Goal: Task Accomplishment & Management: Use online tool/utility

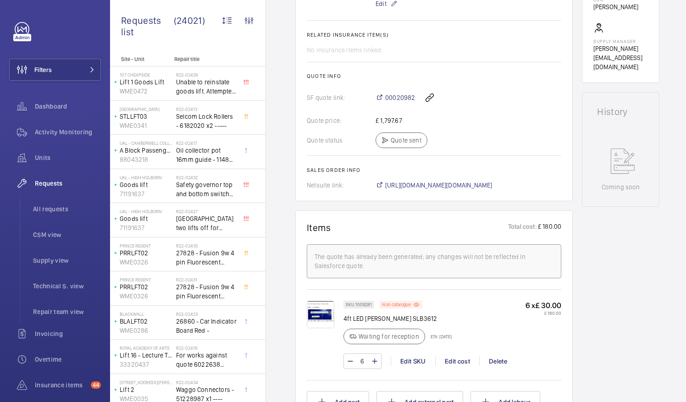
scroll to position [365, 0]
click at [316, 313] on img at bounding box center [321, 316] width 28 height 28
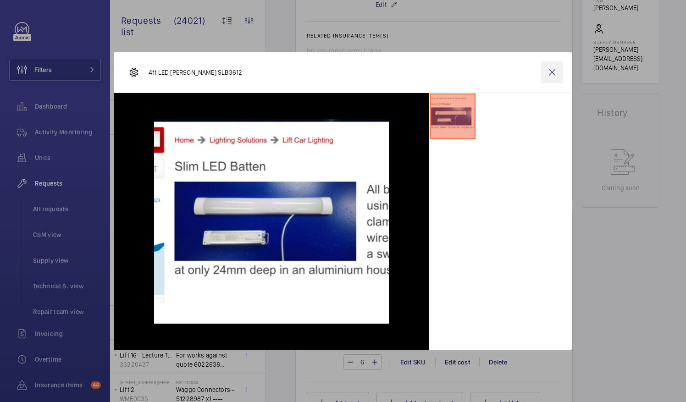
click at [553, 75] on wm-front-icon-button at bounding box center [552, 72] width 22 height 22
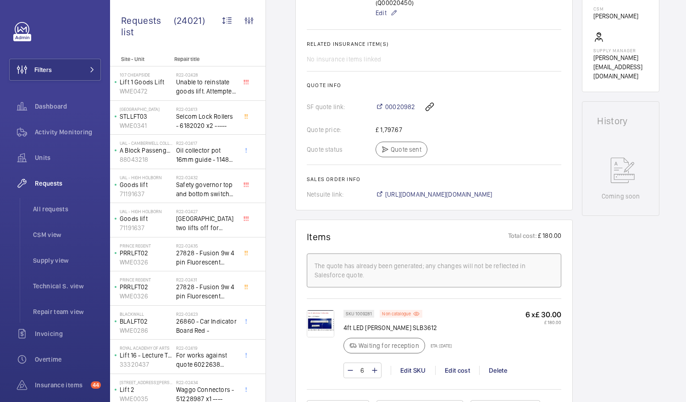
scroll to position [361, 0]
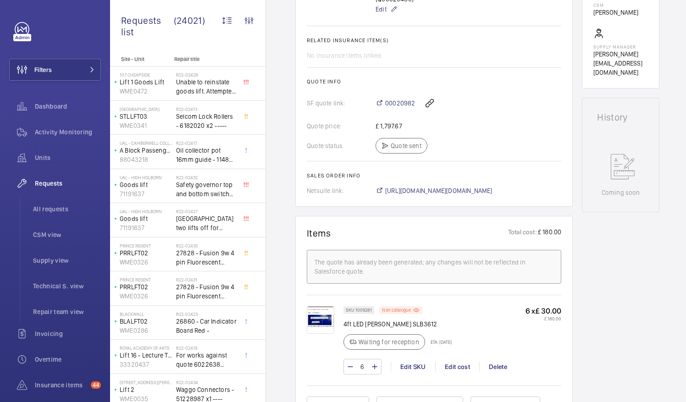
click at [310, 306] on img at bounding box center [321, 320] width 28 height 28
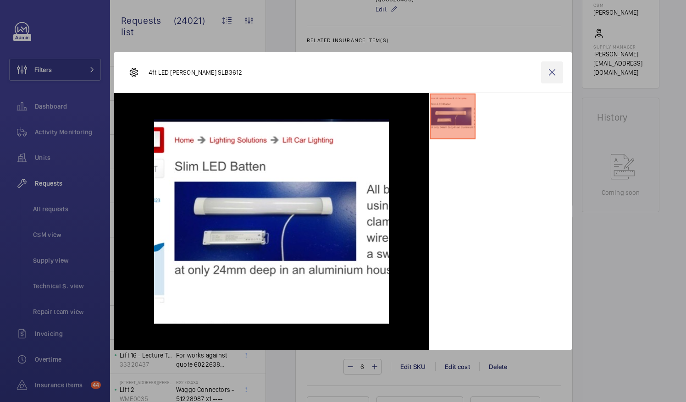
click at [547, 67] on wm-front-icon-button at bounding box center [552, 72] width 22 height 22
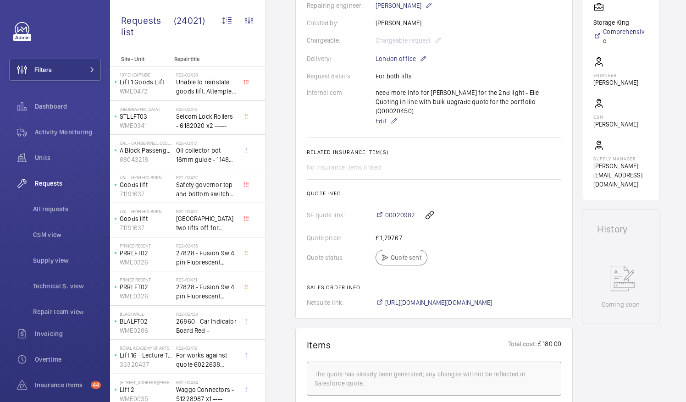
scroll to position [250, 0]
click at [439, 101] on div "need more info for [PERSON_NAME] for the 2nd light - Elle Quoting in line with …" at bounding box center [469, 106] width 186 height 39
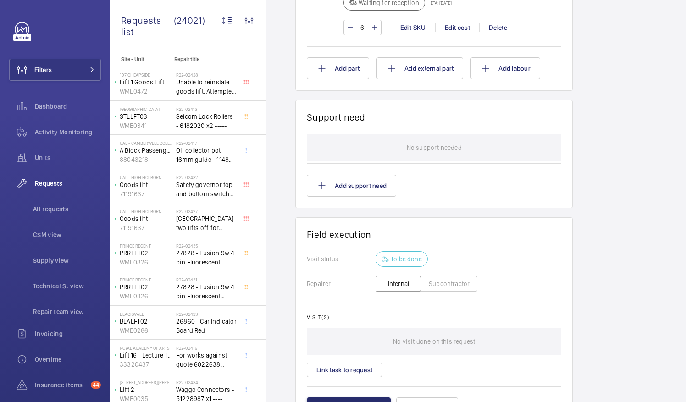
scroll to position [701, 0]
click at [354, 362] on button "Link task to request" at bounding box center [344, 369] width 75 height 15
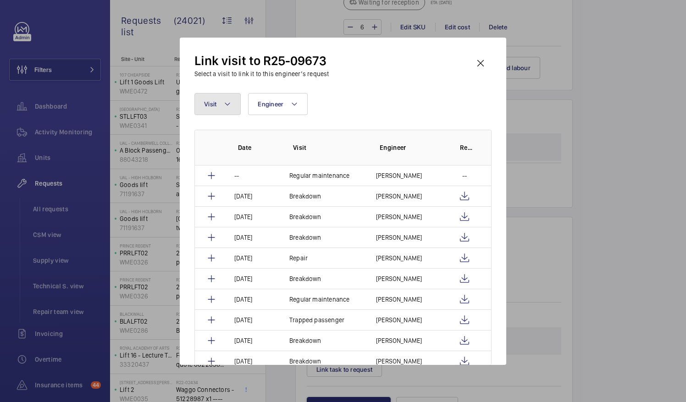
click at [230, 105] on mat-icon at bounding box center [227, 104] width 7 height 11
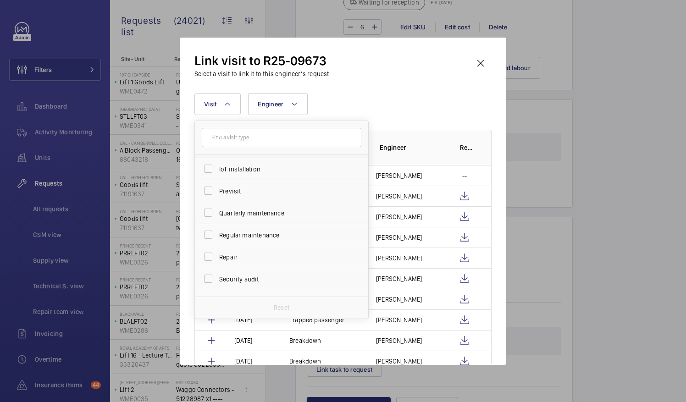
scroll to position [113, 0]
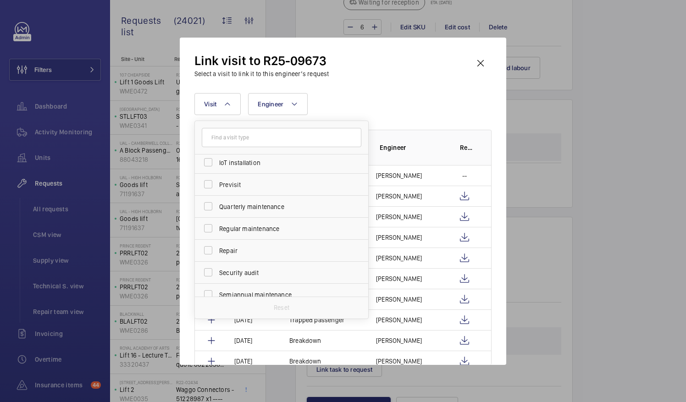
click at [259, 257] on label "Repair" at bounding box center [275, 251] width 160 height 22
click at [217, 257] on input "Repair" at bounding box center [208, 250] width 18 height 18
checkbox input "true"
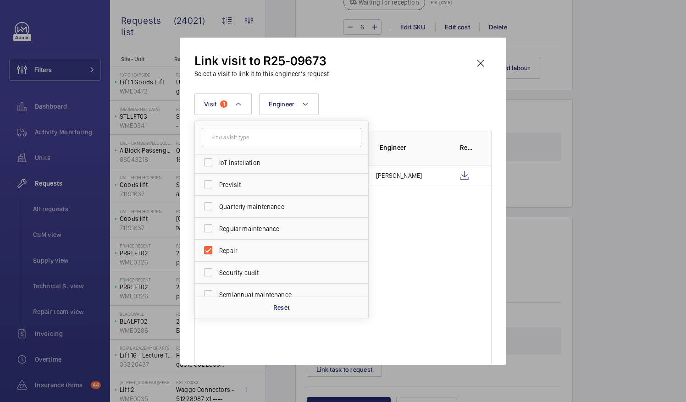
click at [419, 106] on div "Visit 1 Annual maintenance Breakdown Client appointment Insurance company Hando…" at bounding box center [342, 104] width 297 height 22
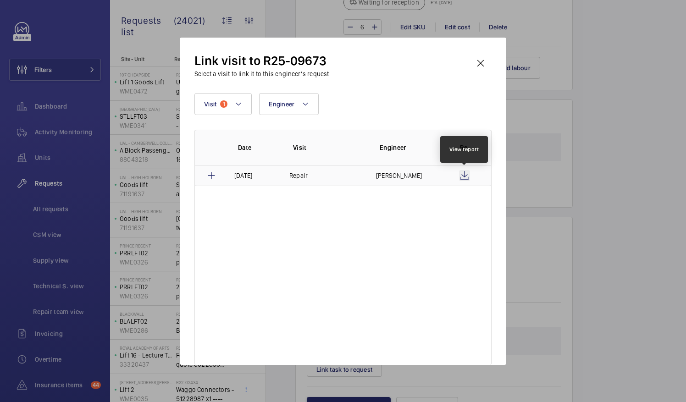
click at [465, 176] on wm-front-icon-button at bounding box center [464, 175] width 11 height 11
click at [481, 60] on wm-front-icon-button at bounding box center [481, 63] width 22 height 22
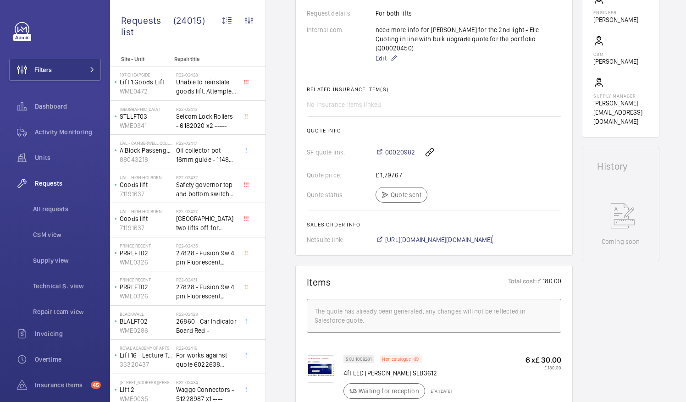
scroll to position [312, 0]
click at [492, 235] on span "[URL][DOMAIN_NAME][DOMAIN_NAME]" at bounding box center [438, 239] width 107 height 9
